Goal: Information Seeking & Learning: Find specific fact

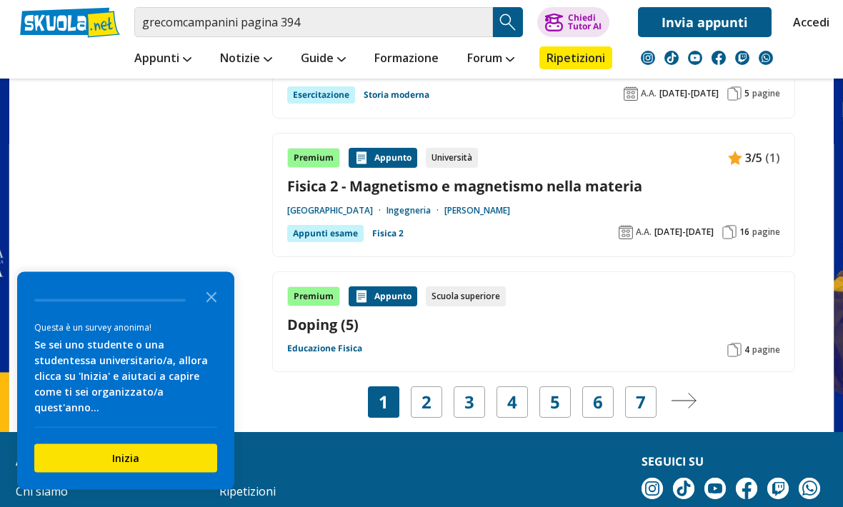
scroll to position [2450, 0]
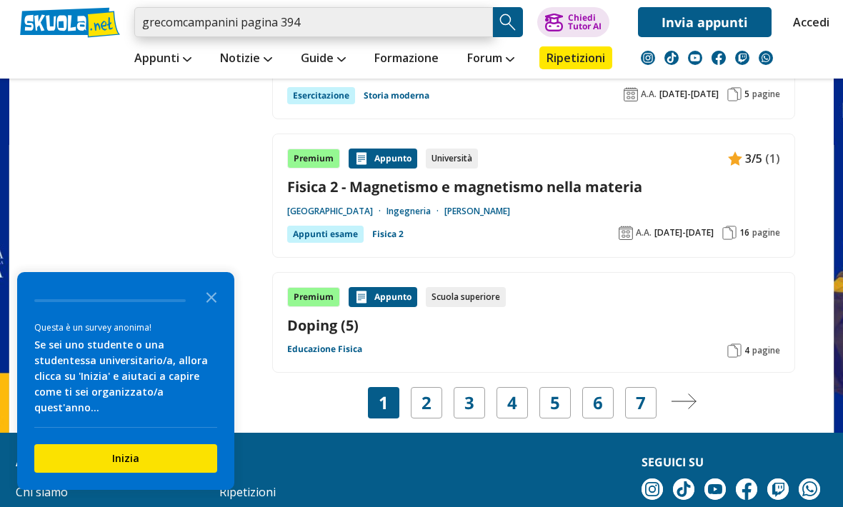
click at [170, 31] on input "grecomcampanini pagina 394" at bounding box center [313, 22] width 358 height 30
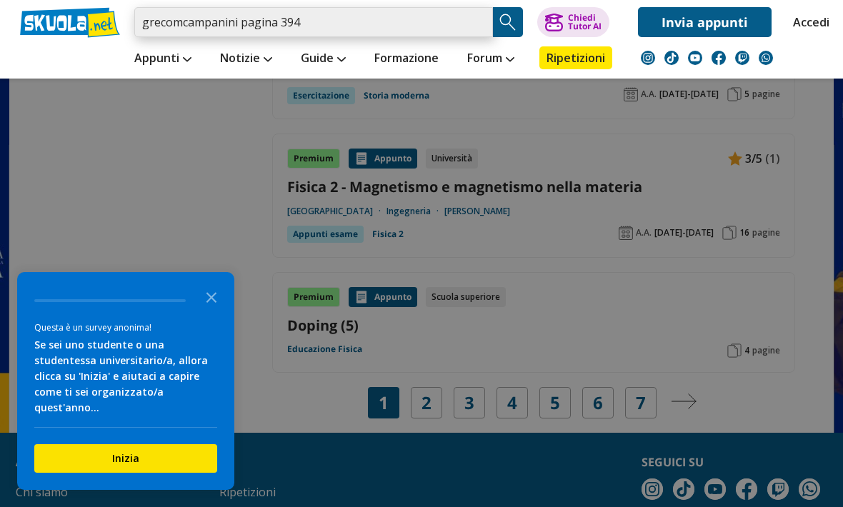
click at [184, 26] on input "grecomcampanini pagina 394" at bounding box center [313, 22] width 358 height 30
click at [187, 112] on div at bounding box center [421, 253] width 843 height 507
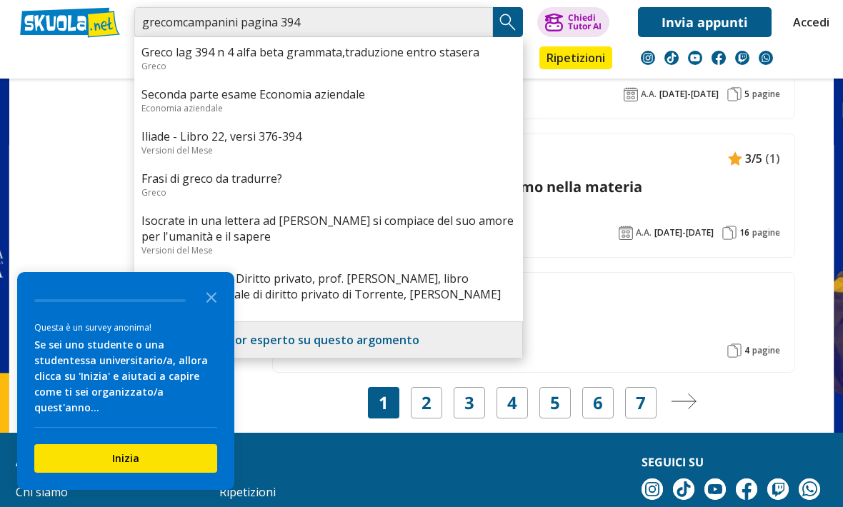
click at [185, 35] on input "grecomcampanini pagina 394" at bounding box center [313, 22] width 358 height 30
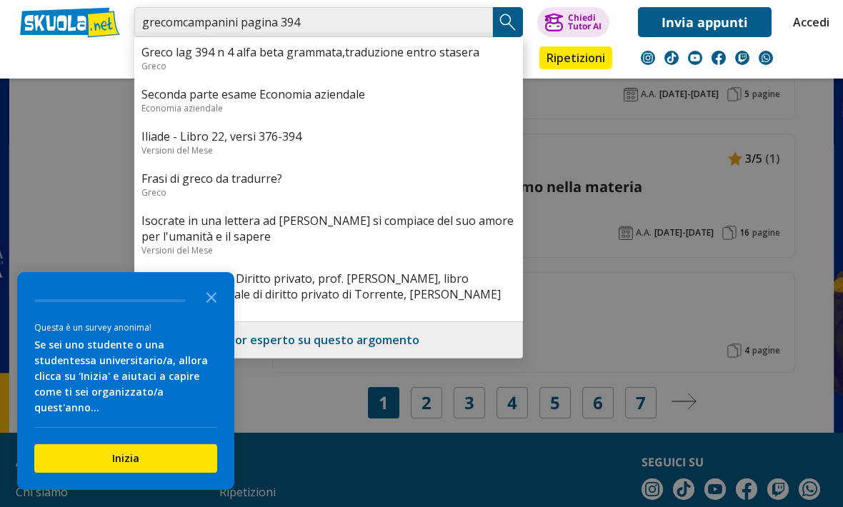
click at [196, 22] on input "grecomcampanini pagina 394" at bounding box center [313, 22] width 358 height 30
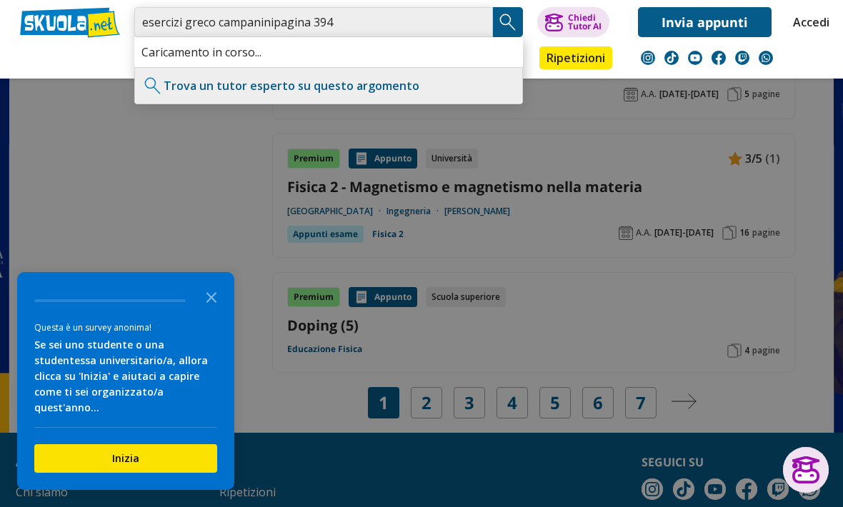
type input "esercizi greco campaninipagina 394"
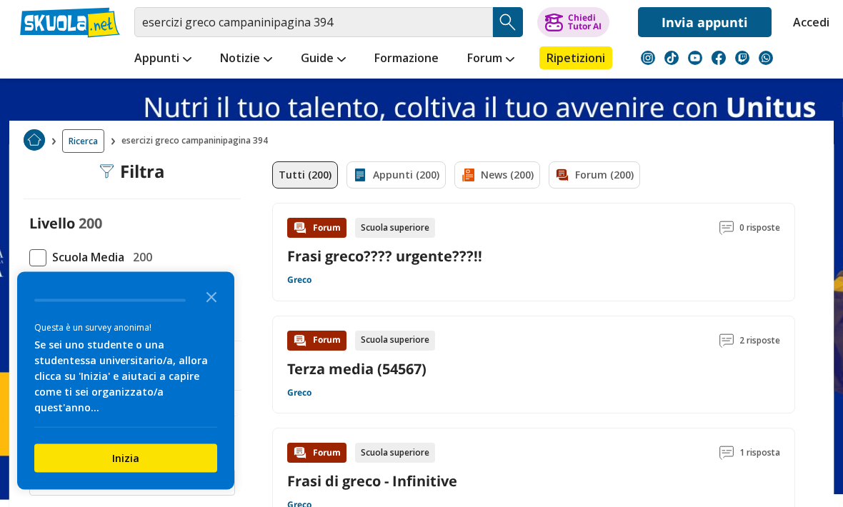
scroll to position [29, 0]
click at [557, 270] on div "Forum Scuola superiore 0 risposte Frasi greco???? urgente???!! Greco" at bounding box center [533, 252] width 493 height 69
